Goal: Complete application form: Complete application form

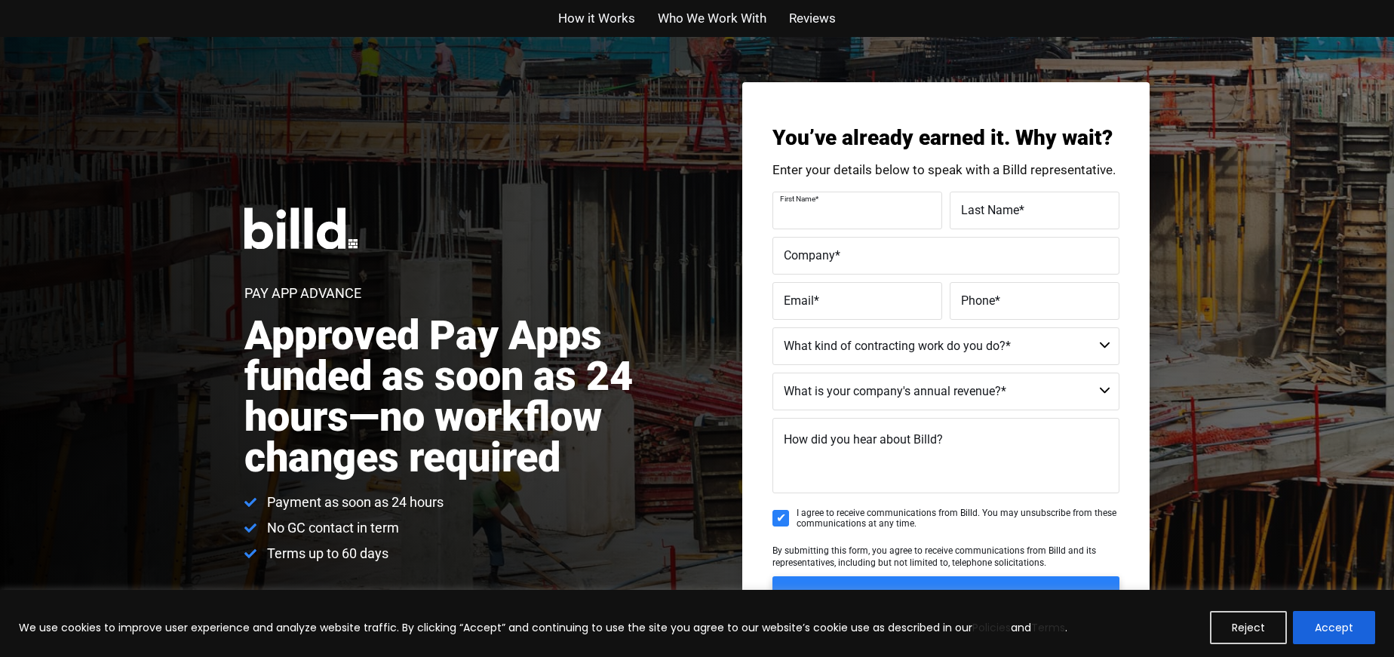
click at [817, 209] on label "First Name *" at bounding box center [855, 199] width 151 height 22
click at [817, 209] on input "First Name *" at bounding box center [858, 211] width 170 height 38
click at [816, 218] on input "First Name *" at bounding box center [858, 211] width 170 height 38
type input "[PERSON_NAME]"
type input "Le"
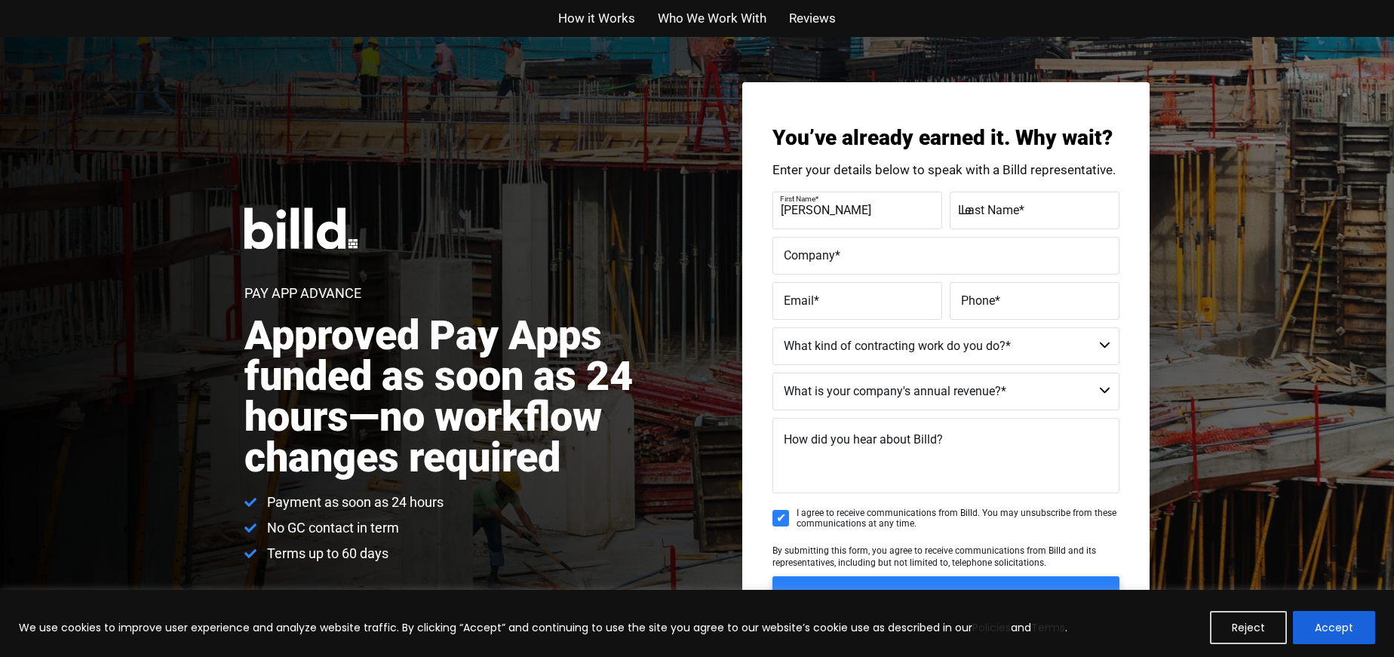
type input "[EMAIL_ADDRESS][DOMAIN_NAME]"
click at [1068, 300] on label "Phone *" at bounding box center [1032, 289] width 151 height 22
click at [1068, 300] on input "[PHONE_NUMBER]" at bounding box center [1035, 301] width 170 height 38
drag, startPoint x: 1058, startPoint y: 297, endPoint x: 922, endPoint y: 298, distance: 135.8
click at [922, 298] on fieldset "Email * [EMAIL_ADDRESS][DOMAIN_NAME] Phone * [PHONE_NUMBER]" at bounding box center [946, 301] width 347 height 38
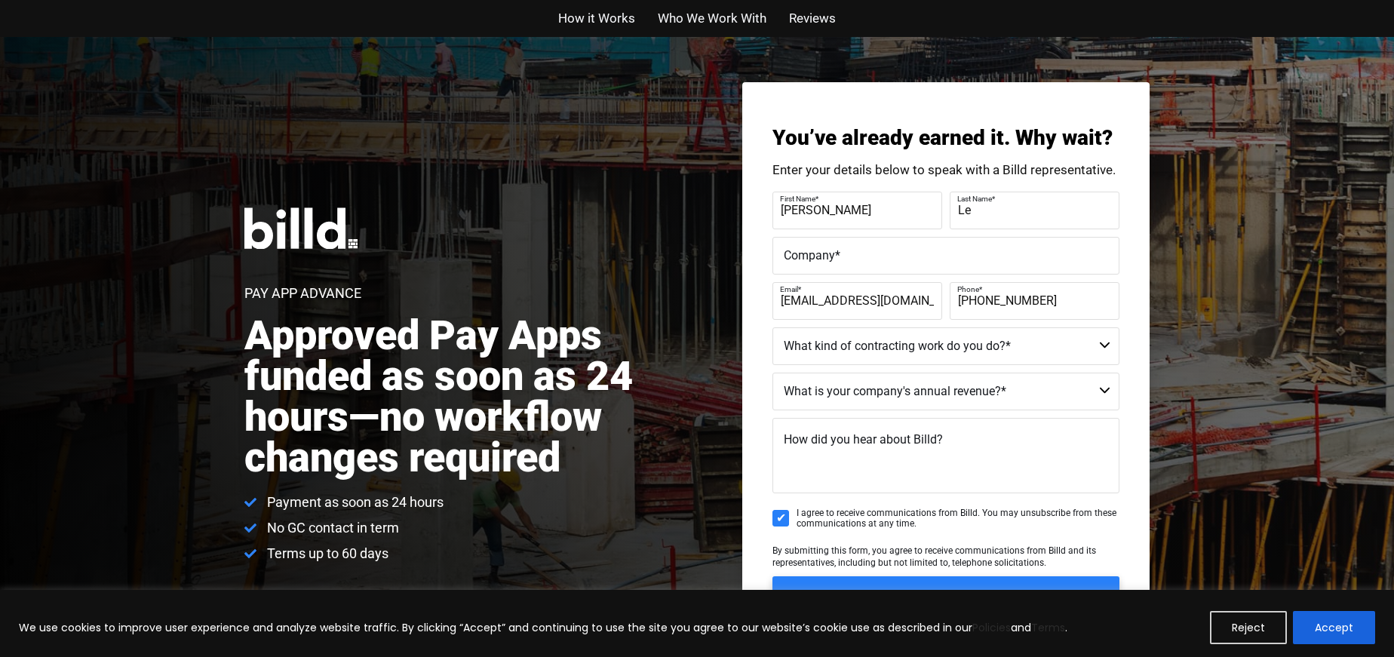
click at [1025, 302] on input "[PHONE_NUMBER]" at bounding box center [1035, 301] width 170 height 38
drag, startPoint x: 985, startPoint y: 301, endPoint x: 1085, endPoint y: 296, distance: 99.7
click at [1085, 296] on div "Phone * [PHONE_NUMBER]" at bounding box center [1033, 301] width 174 height 38
click at [1063, 300] on label "Phone *" at bounding box center [1032, 289] width 151 height 22
click at [1063, 300] on input "[PHONE_NUMBER]" at bounding box center [1035, 301] width 170 height 38
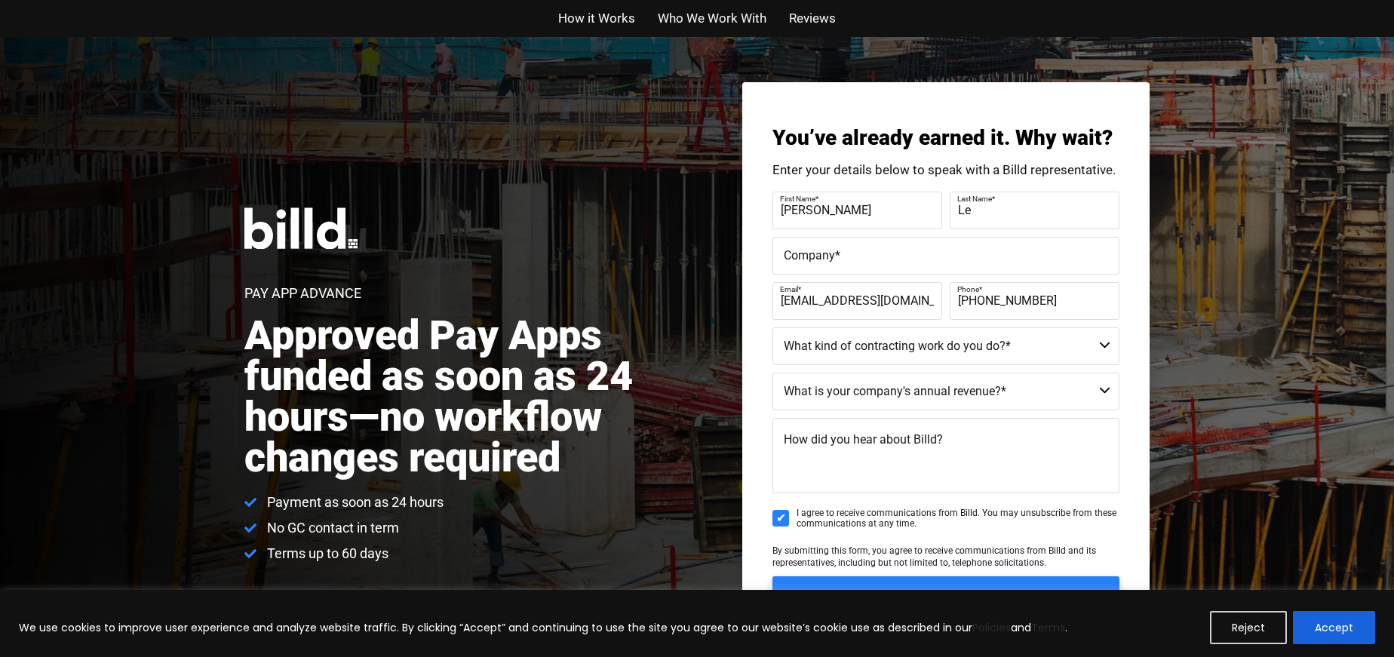
type input "[PHONE_NUMBER]"
click at [1053, 349] on select "Residential - Our Services Do Not Apply Not a Contractor Commercial and Residen…" at bounding box center [946, 346] width 347 height 38
select select "Commercial"
click at [773, 327] on select "Residential - Our Services Do Not Apply Not a Contractor Commercial and Residen…" at bounding box center [946, 346] width 347 height 38
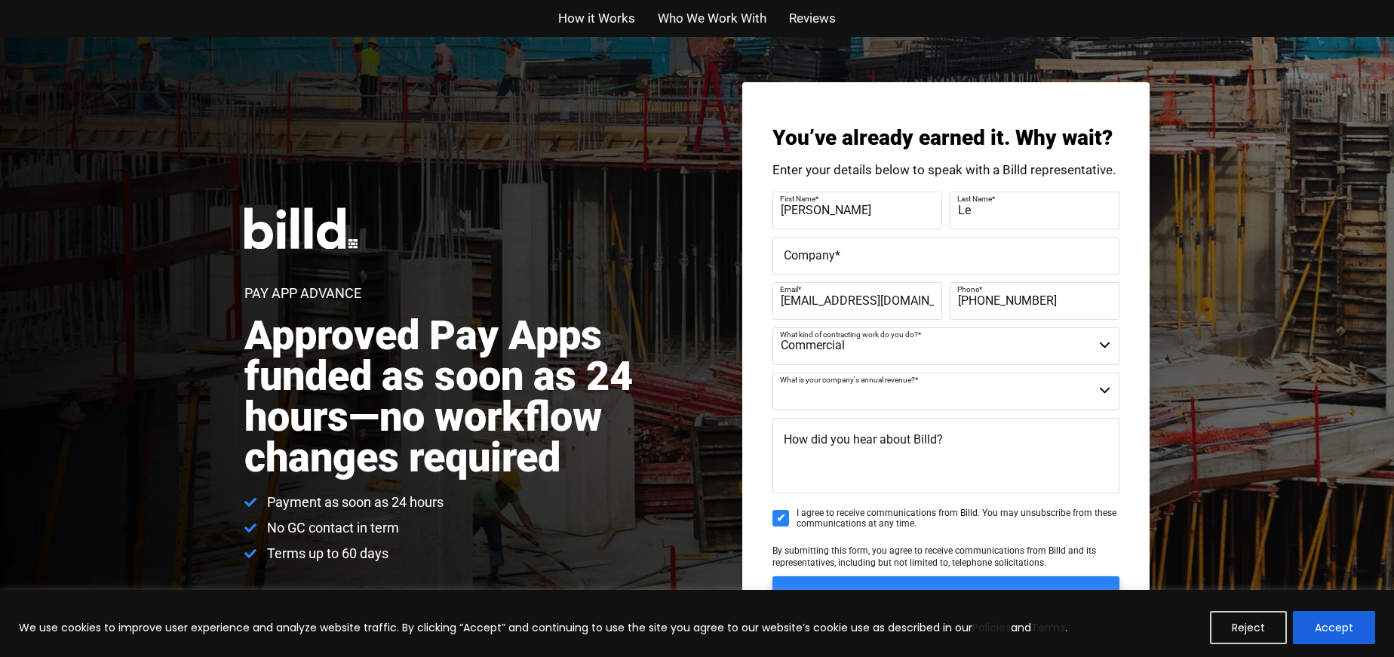
click at [889, 395] on select "Less than $1M $1M - $2M $2M - $4M $4M - $8M $8M - $25M $25M - $40M $40M +" at bounding box center [946, 392] width 347 height 38
select select "Less than $1M"
click at [773, 373] on select "Less than $1M $1M - $2M $2M - $4M $4M - $8M $8M - $25M $25M - $40M $40M +" at bounding box center [946, 392] width 347 height 38
drag, startPoint x: 843, startPoint y: 440, endPoint x: 874, endPoint y: 466, distance: 40.7
click at [874, 466] on div "How did you hear about Billd?" at bounding box center [946, 459] width 347 height 82
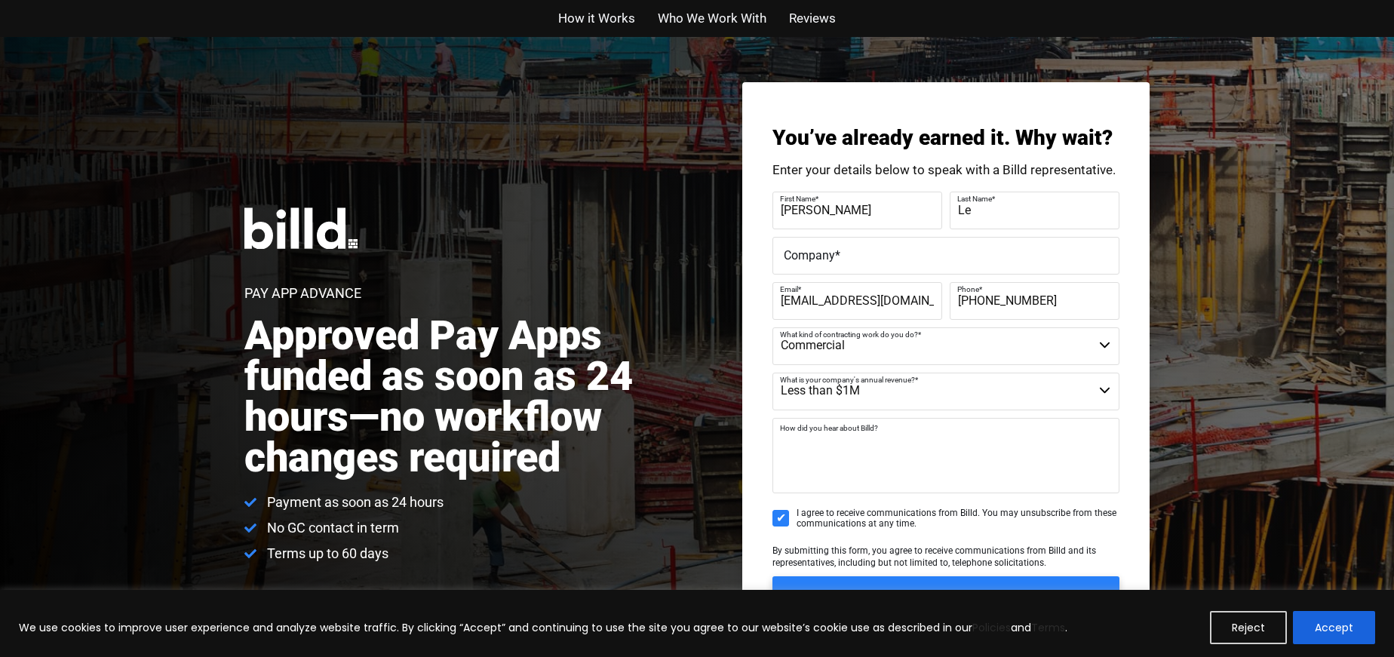
click at [865, 468] on textarea "How did you hear about Billd?" at bounding box center [946, 455] width 347 height 75
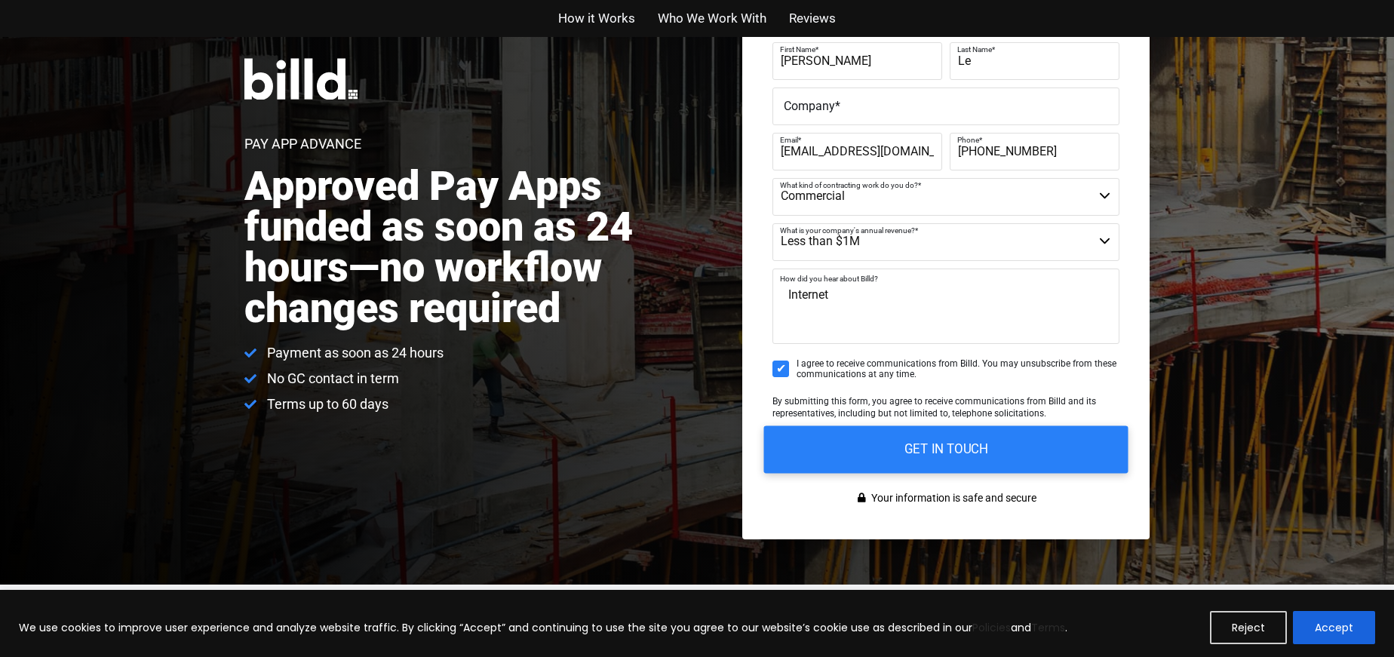
scroll to position [226, 0]
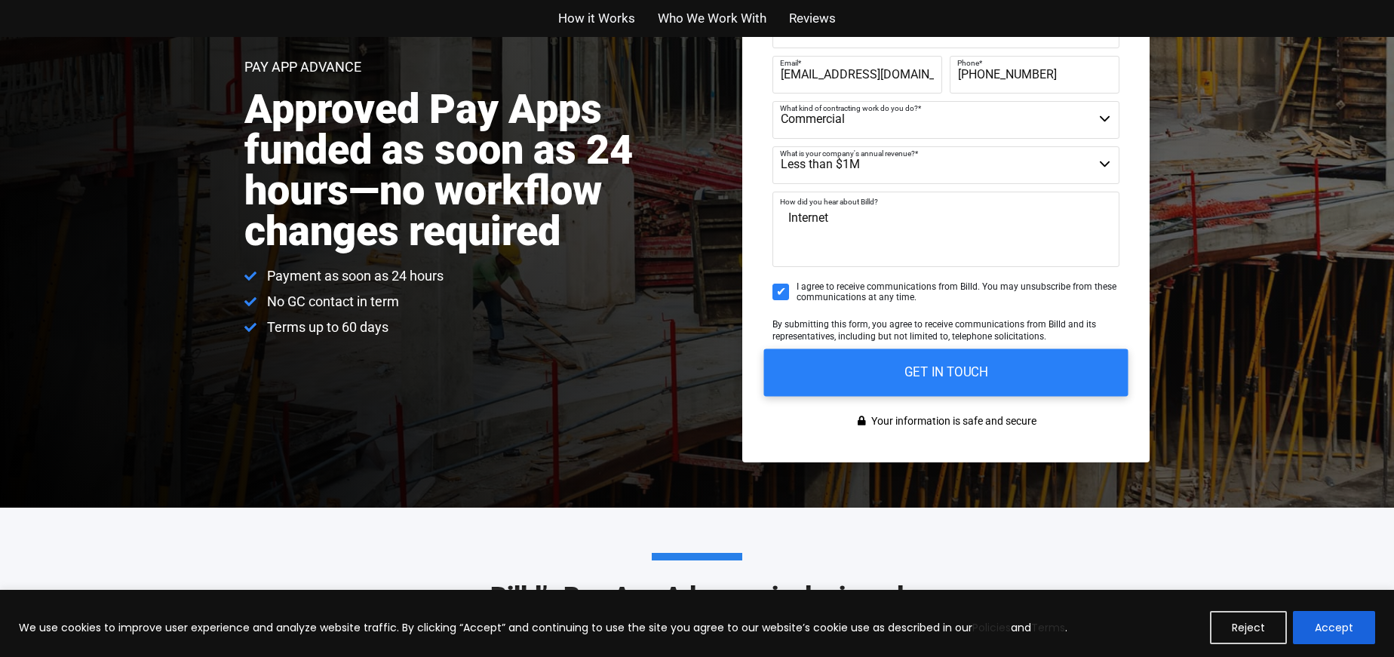
type textarea "Internet"
click at [926, 374] on input "GET IN TOUCH" at bounding box center [946, 373] width 364 height 48
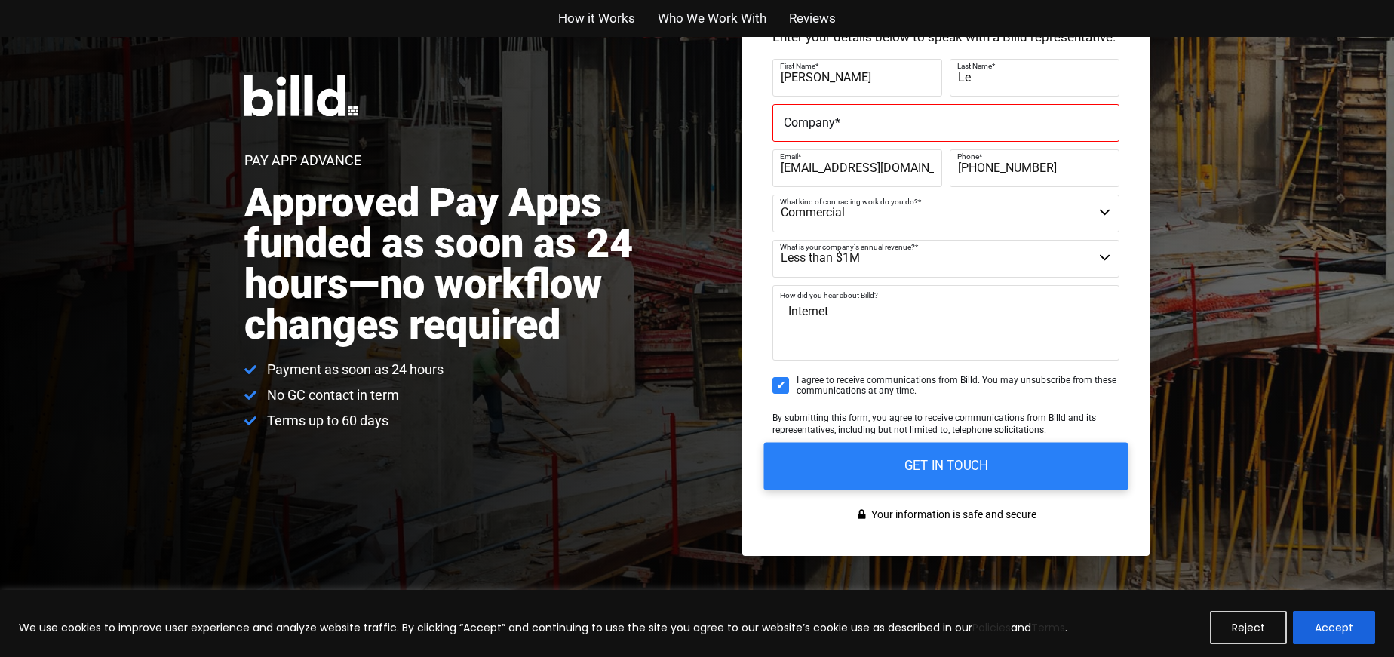
scroll to position [0, 0]
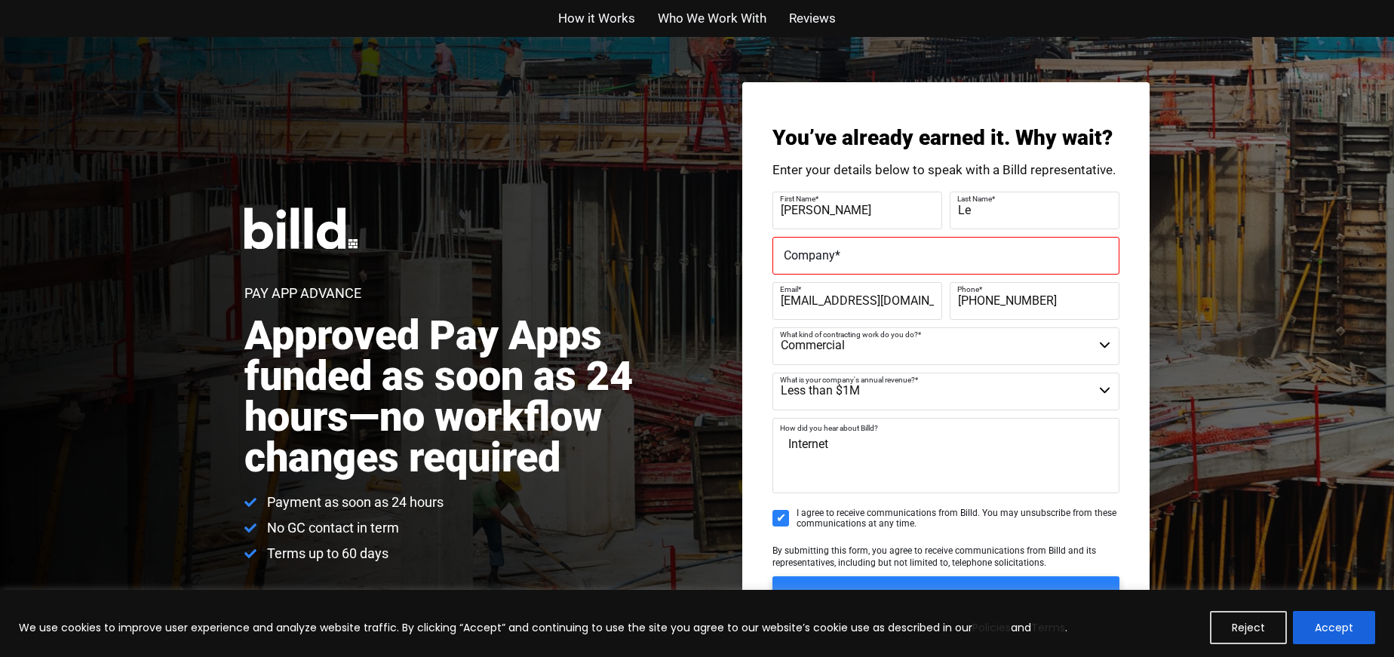
click at [884, 251] on label "Company *" at bounding box center [946, 255] width 324 height 22
click at [884, 251] on input "Company *" at bounding box center [946, 256] width 347 height 38
click at [838, 257] on input "Company *" at bounding box center [946, 256] width 347 height 38
type input "LASTD Investment Group , LLC"
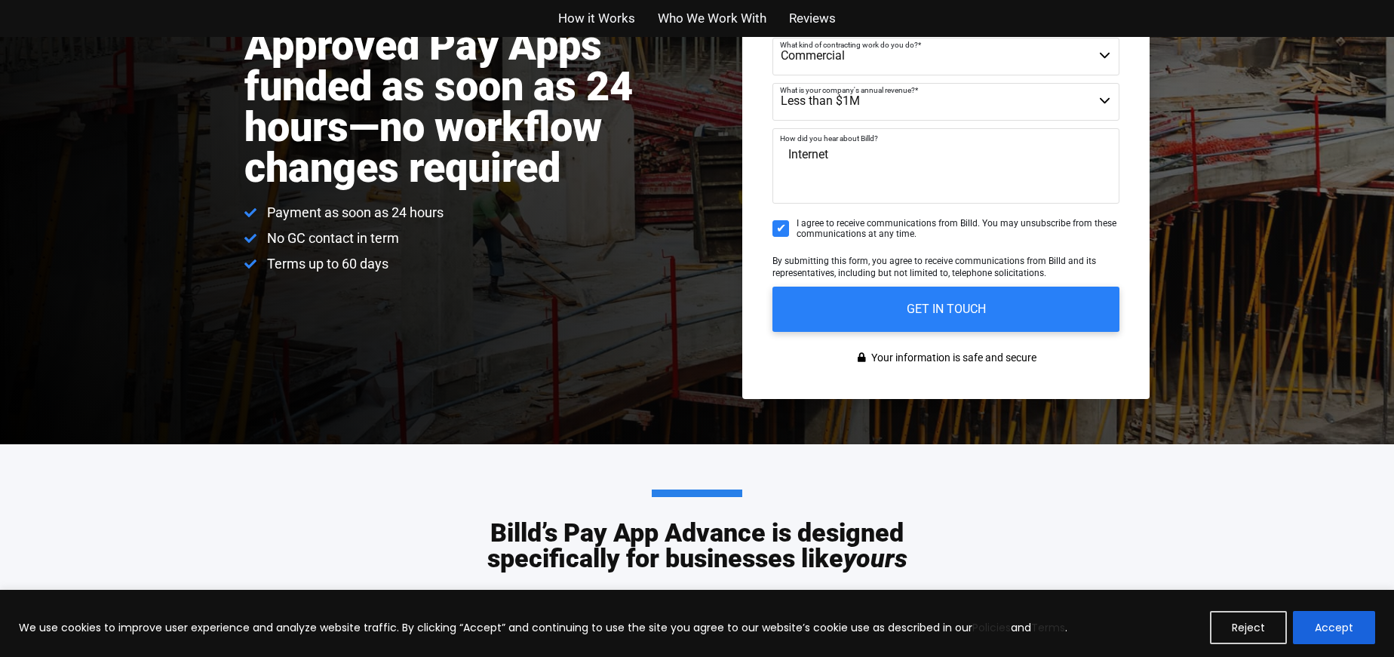
scroll to position [377, 0]
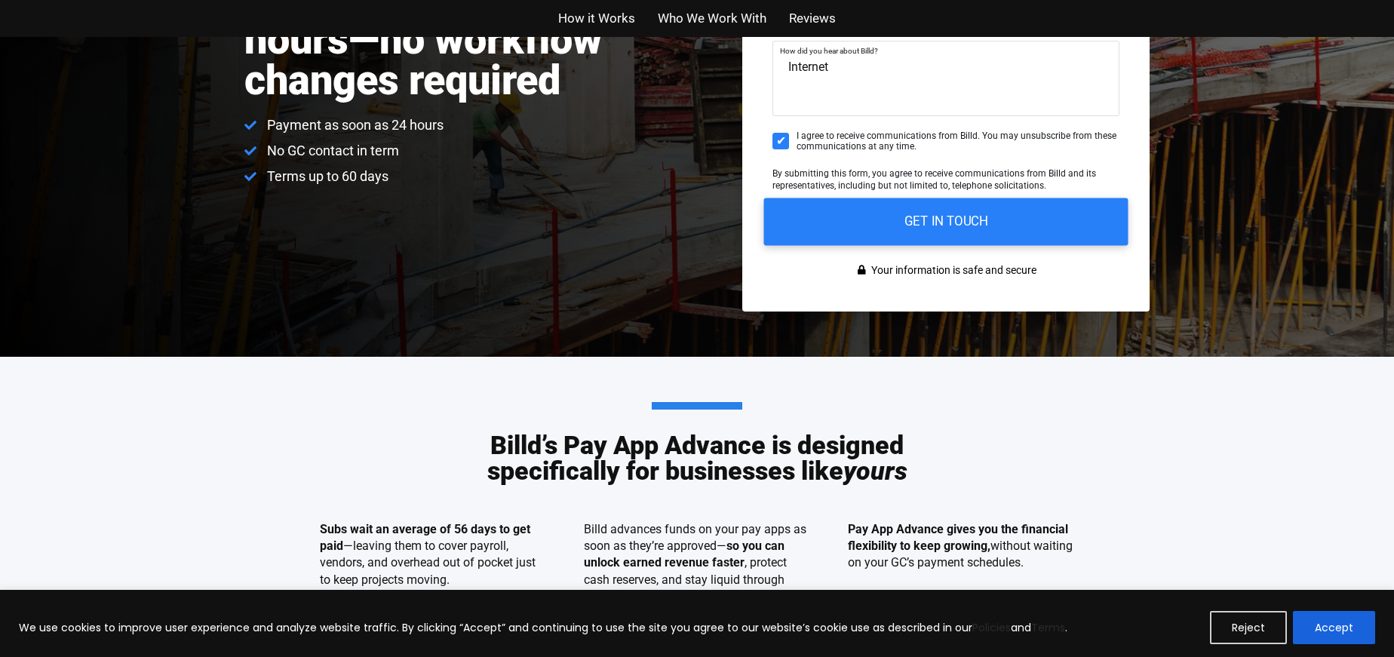
click at [917, 211] on input "GET IN TOUCH" at bounding box center [946, 222] width 364 height 48
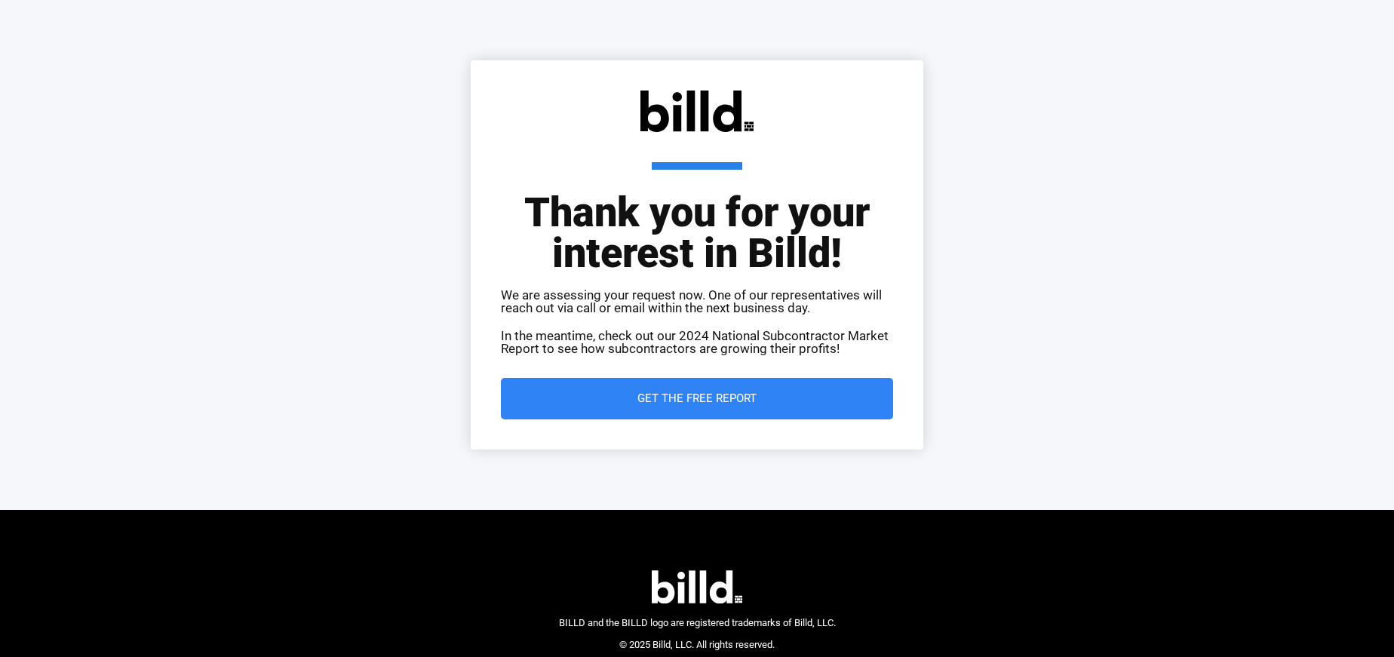
click at [0, 0] on link "Skip to content" at bounding box center [0, 0] width 0 height 0
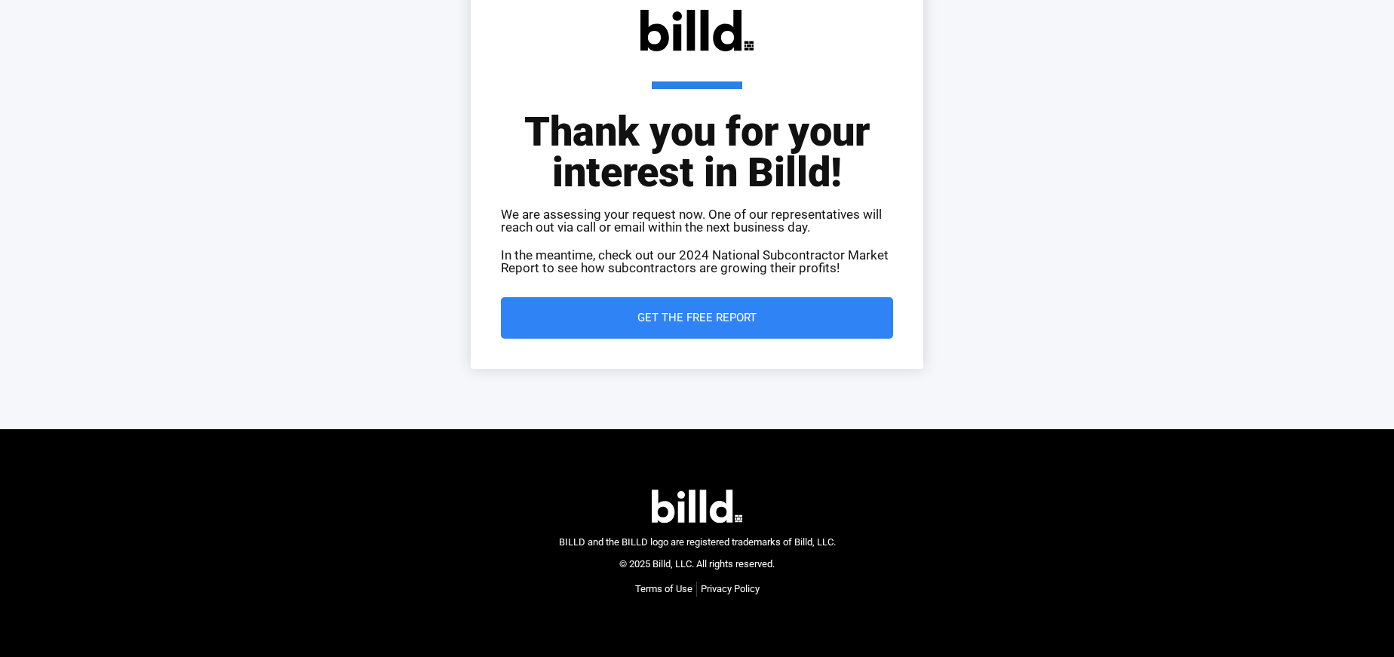
click at [0, 0] on link "Contact Now" at bounding box center [0, 0] width 0 height 0
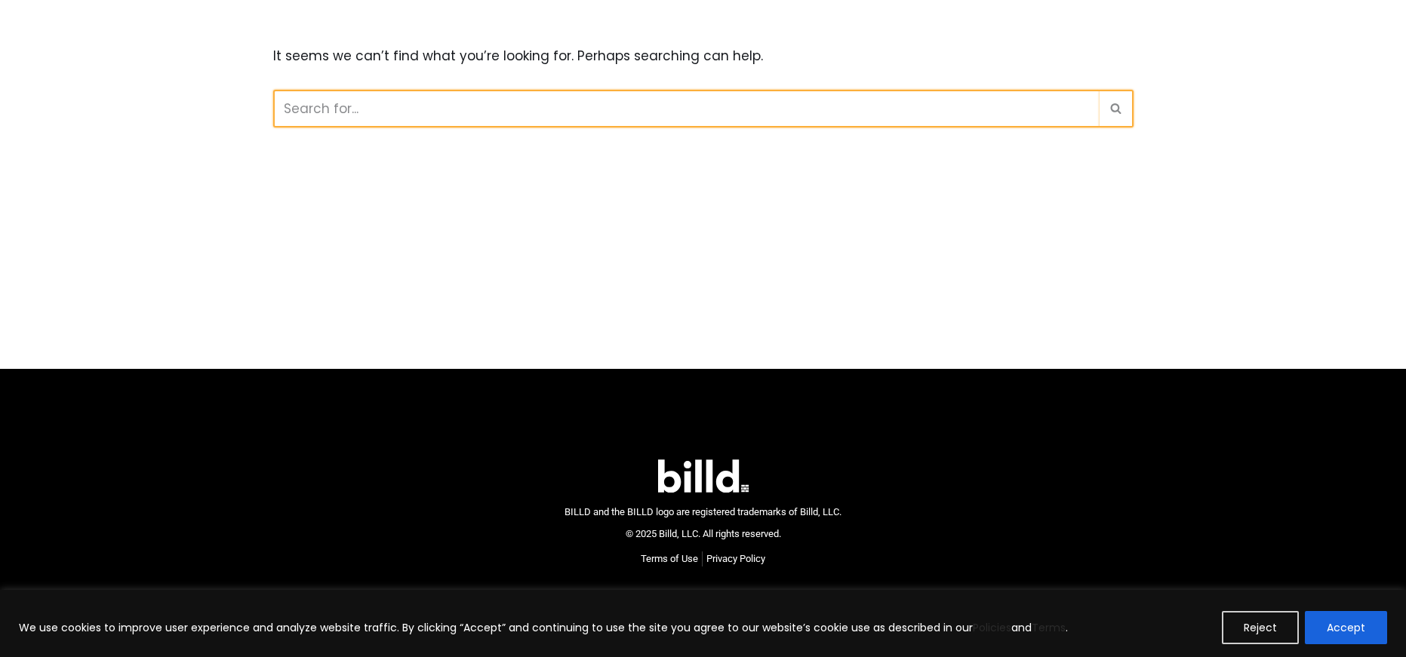
click at [476, 113] on input "Search" at bounding box center [686, 109] width 826 height 38
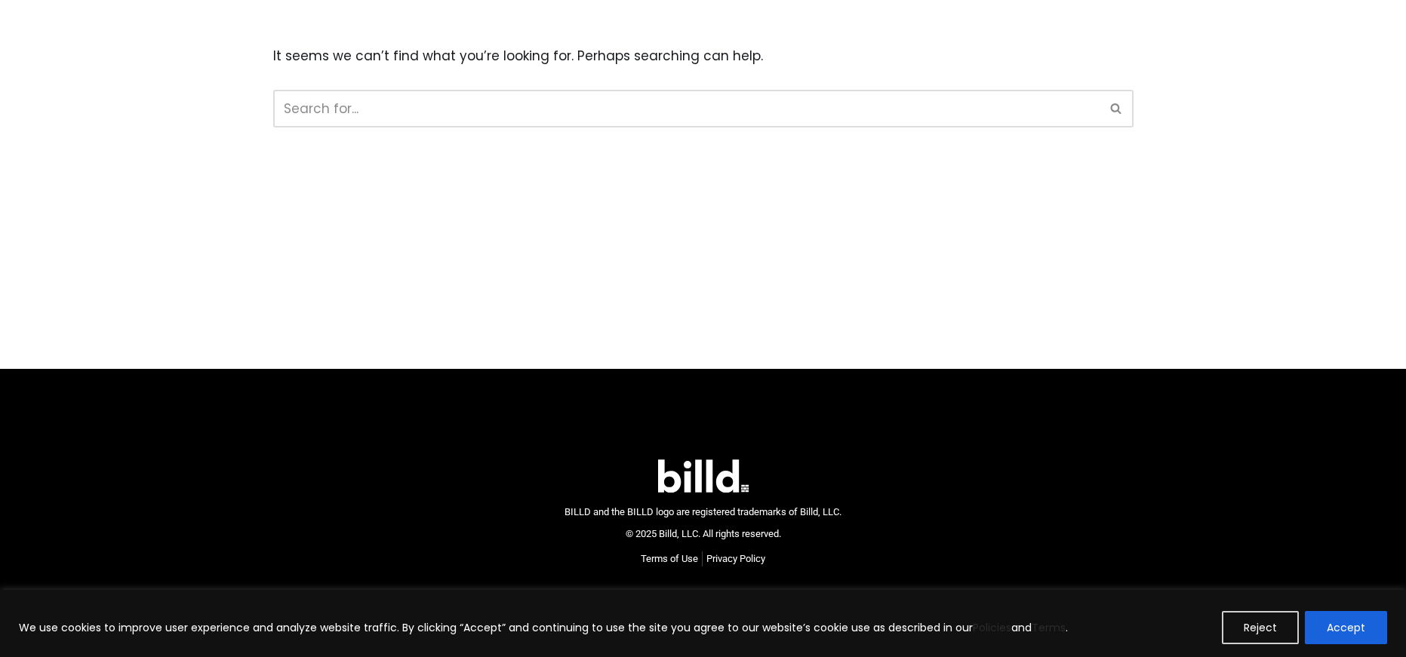
click at [728, 244] on main "It seems we can’t find what you’re looking for. Perhaps searching can help. Sea…" at bounding box center [703, 184] width 1406 height 369
